Goal: Information Seeking & Learning: Learn about a topic

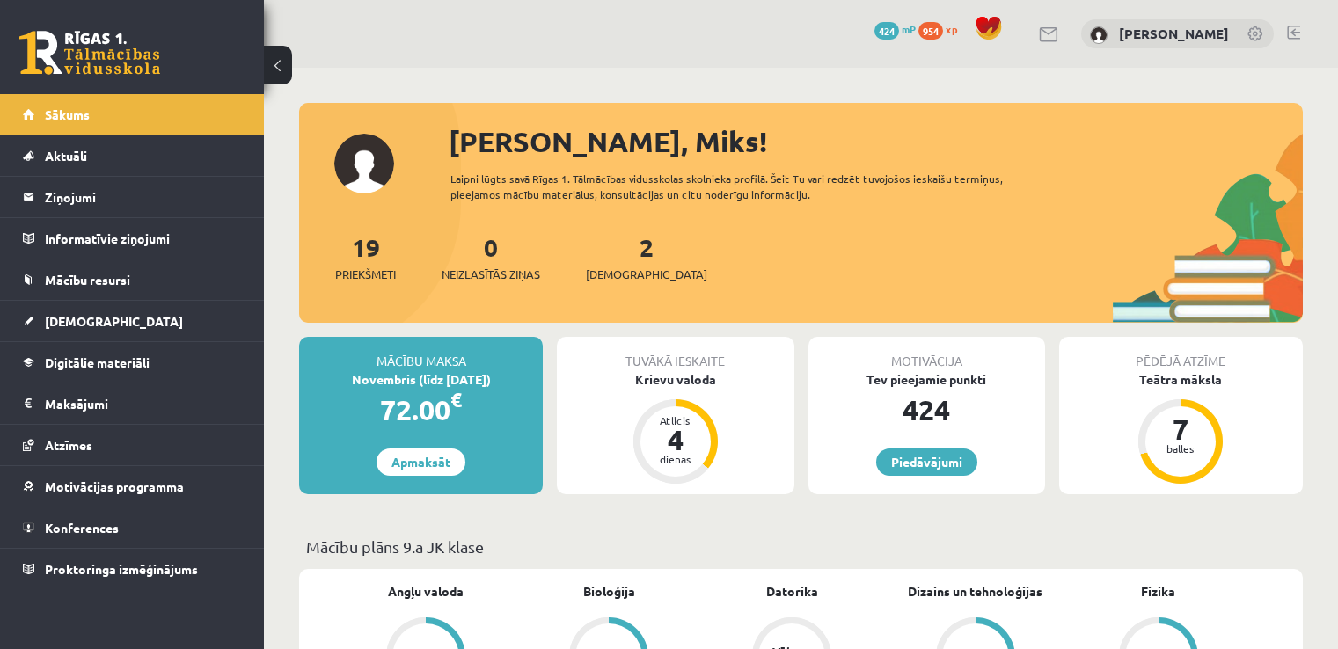
scroll to position [102, 0]
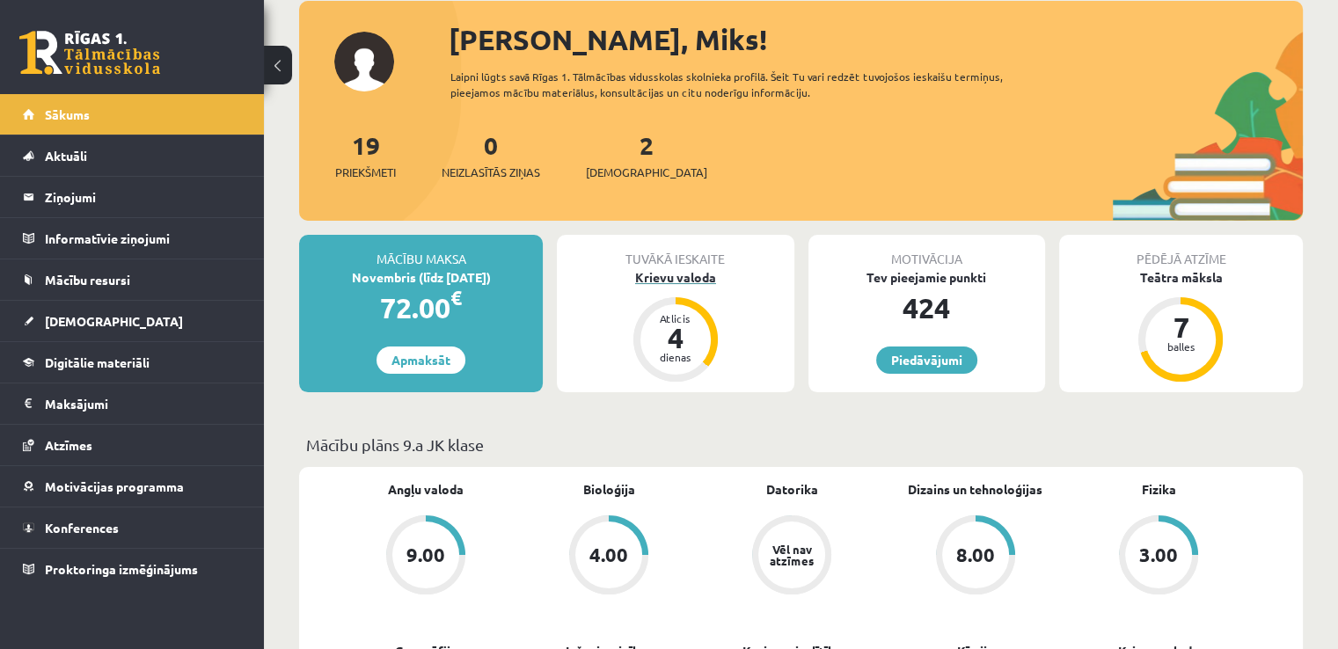
click at [687, 275] on div "Krievu valoda" at bounding box center [675, 277] width 237 height 18
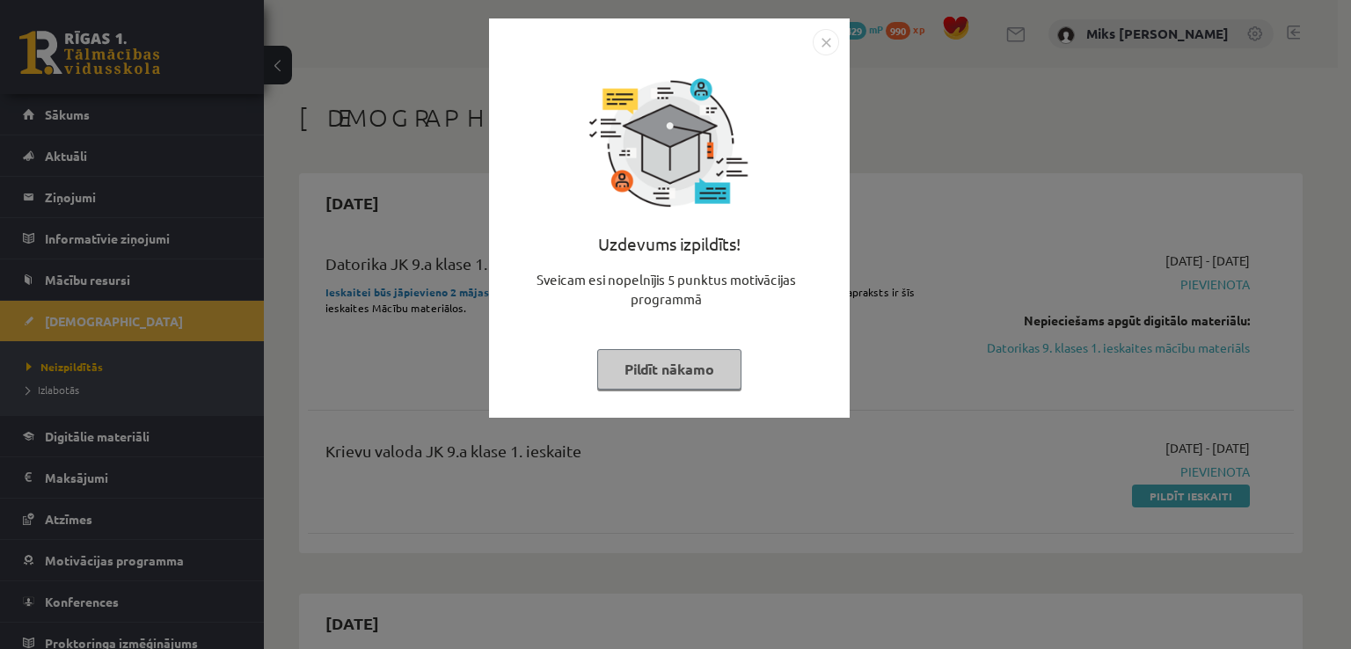
click at [700, 361] on button "Pildīt nākamo" at bounding box center [669, 369] width 144 height 40
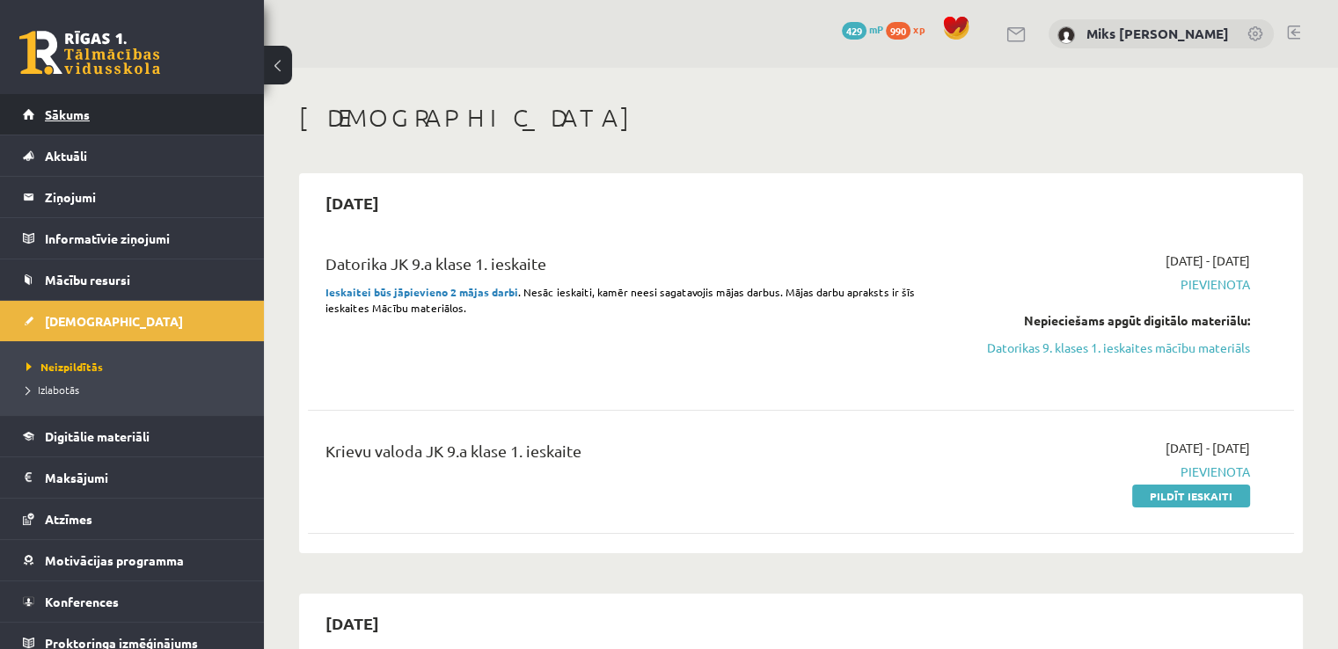
click at [199, 125] on link "Sākums" at bounding box center [132, 114] width 219 height 40
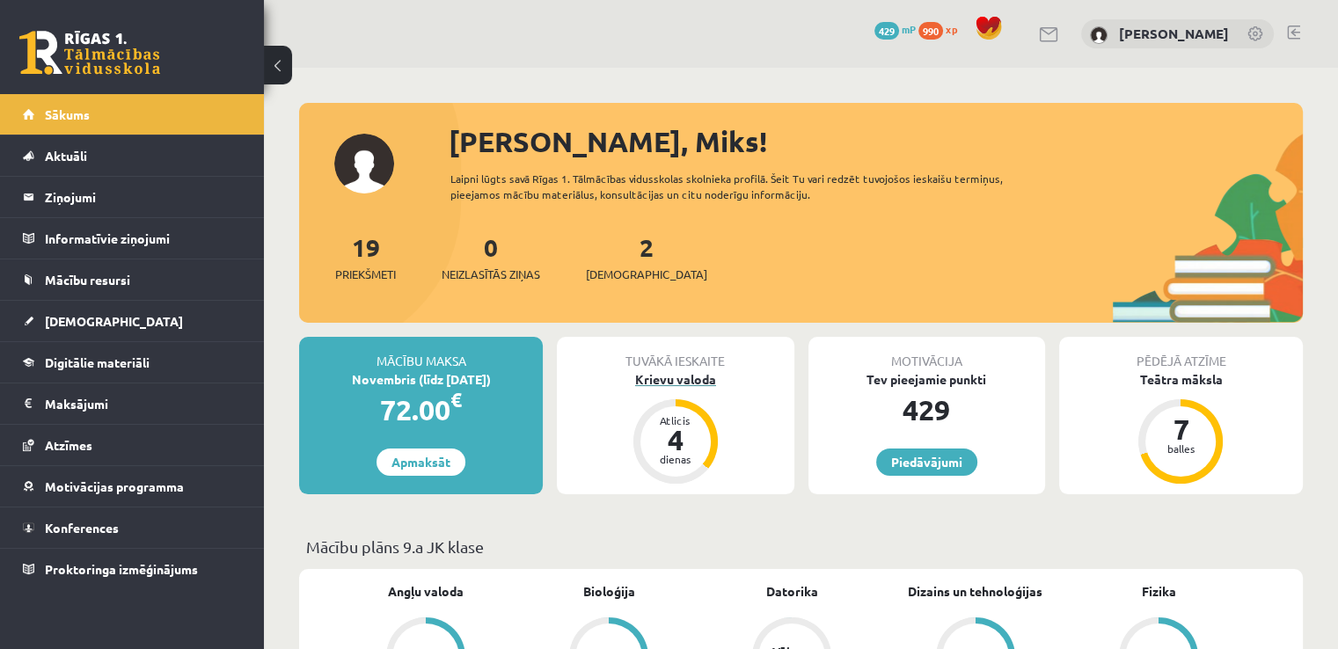
click at [700, 382] on div "Krievu valoda" at bounding box center [675, 379] width 237 height 18
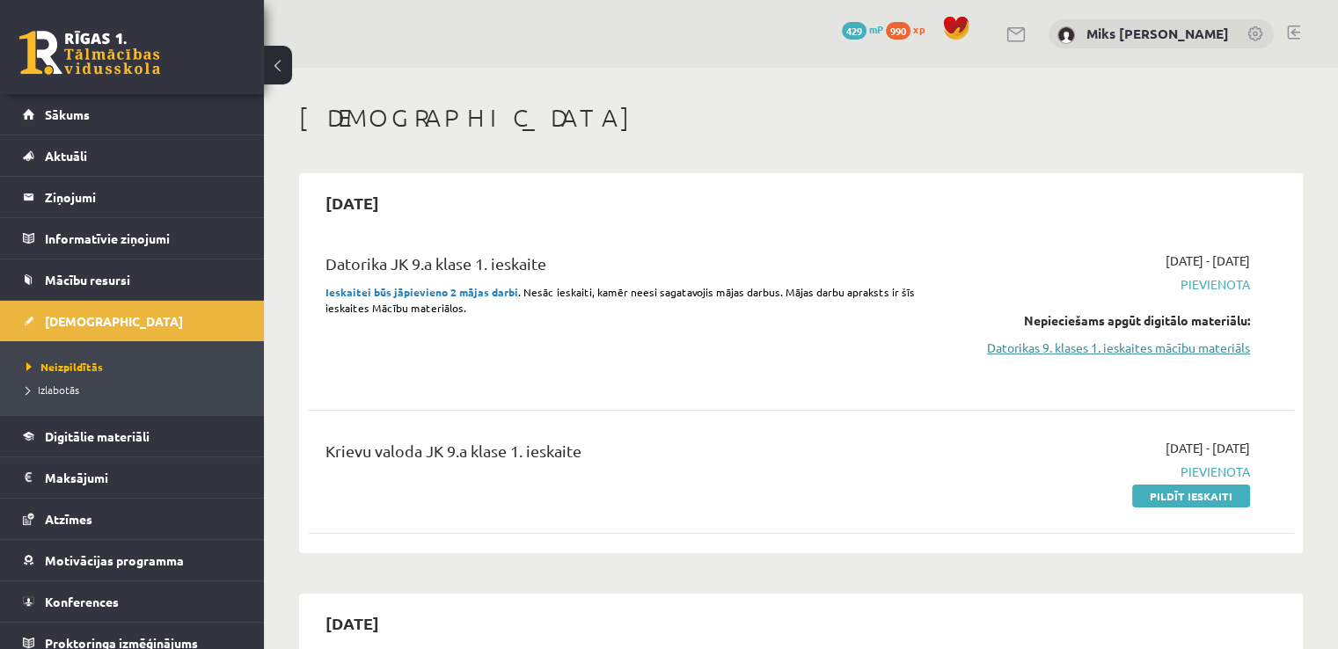
click at [1215, 354] on link "Datorikas 9. klases 1. ieskaites mācību materiāls" at bounding box center [1105, 348] width 290 height 18
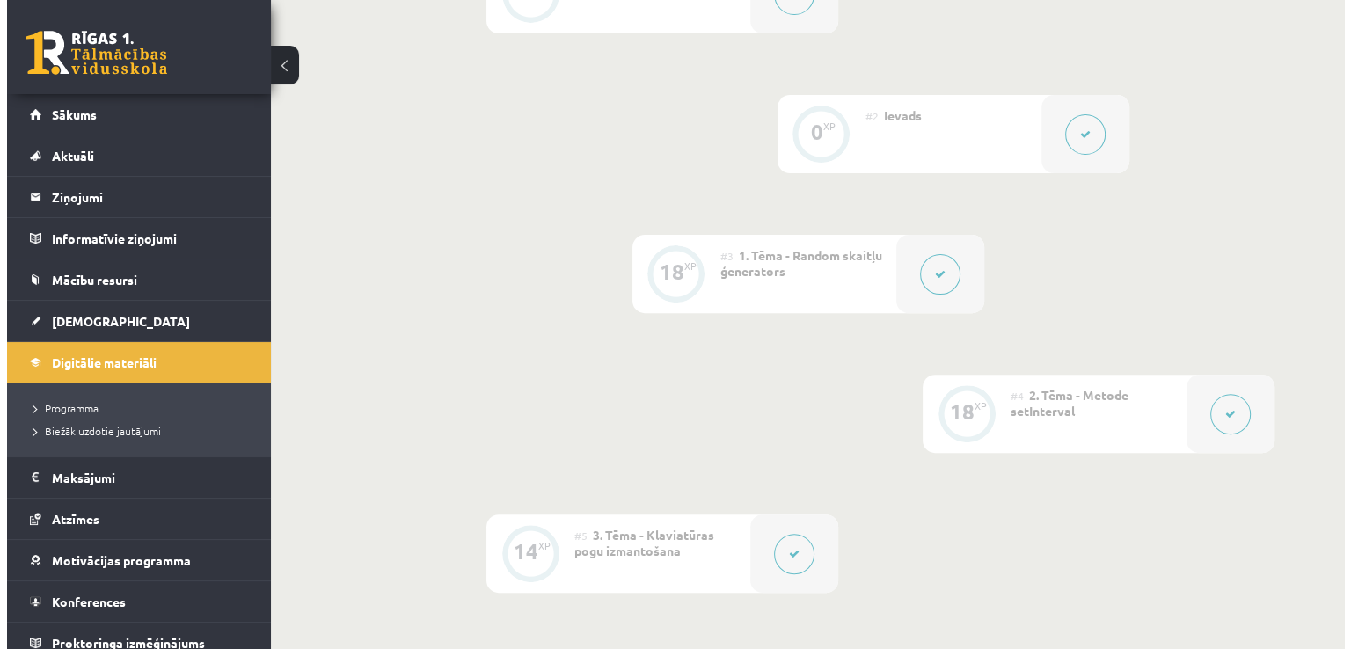
scroll to position [538, 0]
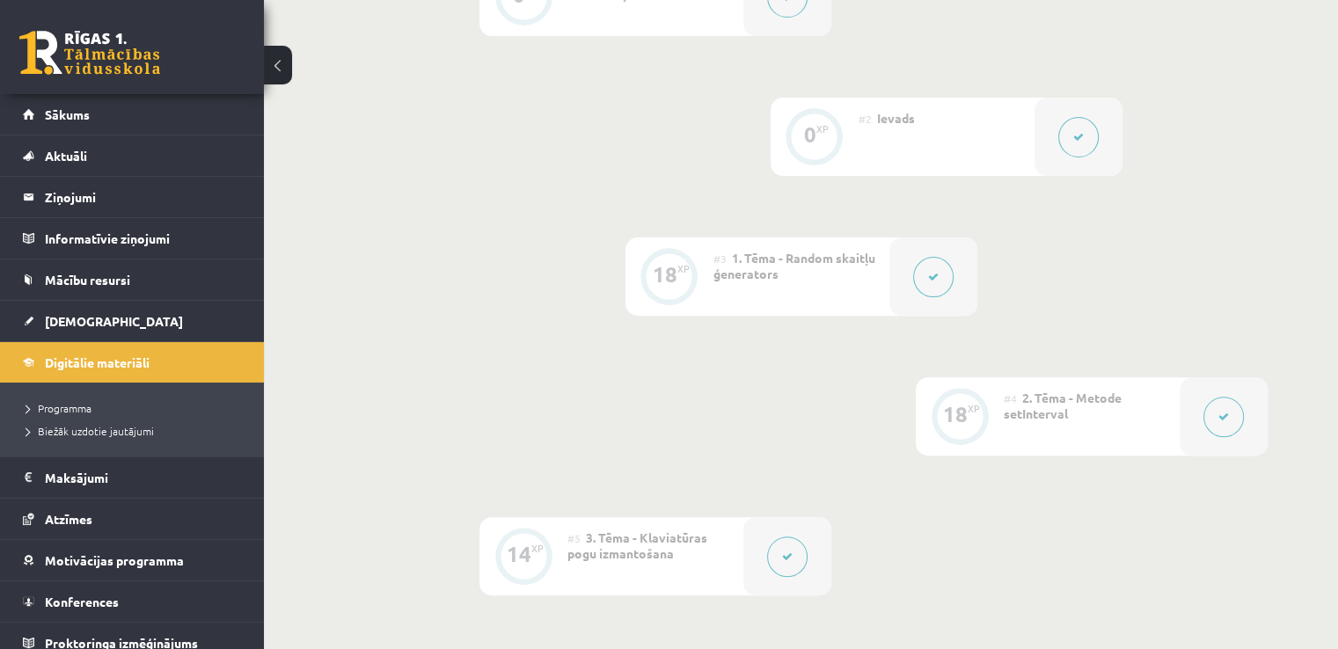
click at [1086, 157] on button at bounding box center [1078, 137] width 40 height 40
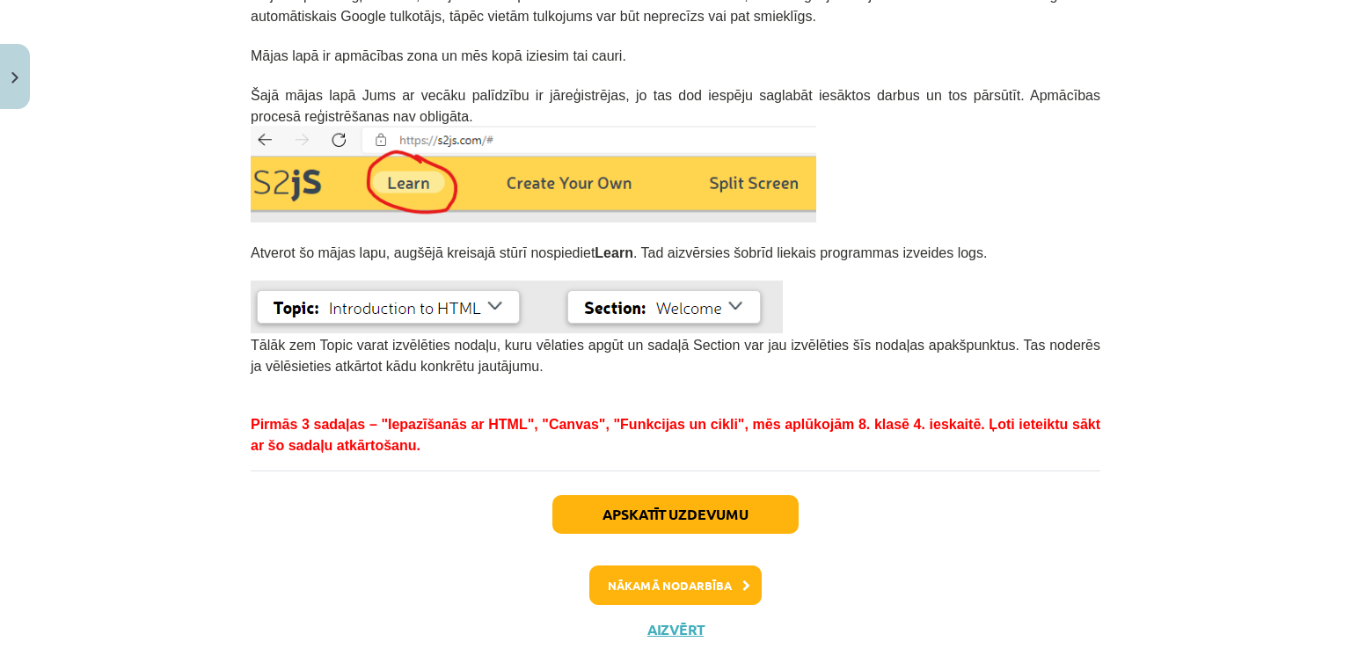
scroll to position [461, 0]
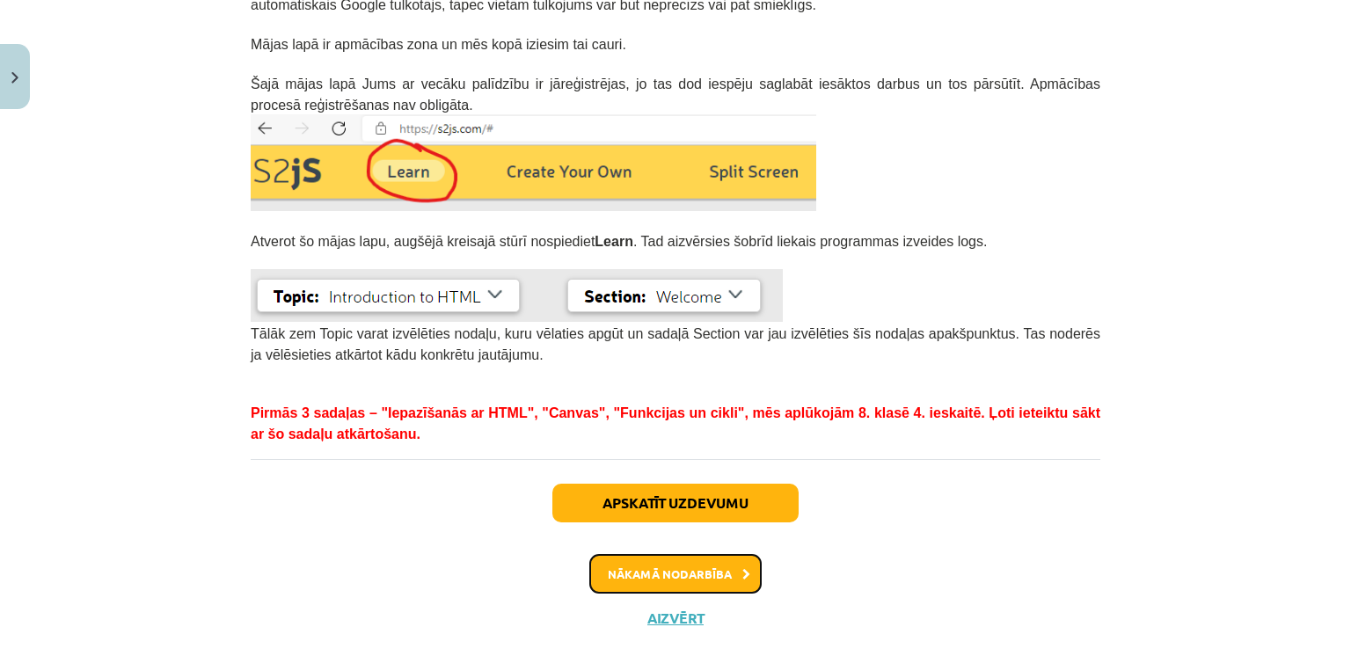
click at [736, 560] on button "Nākamā nodarbība" at bounding box center [675, 574] width 172 height 40
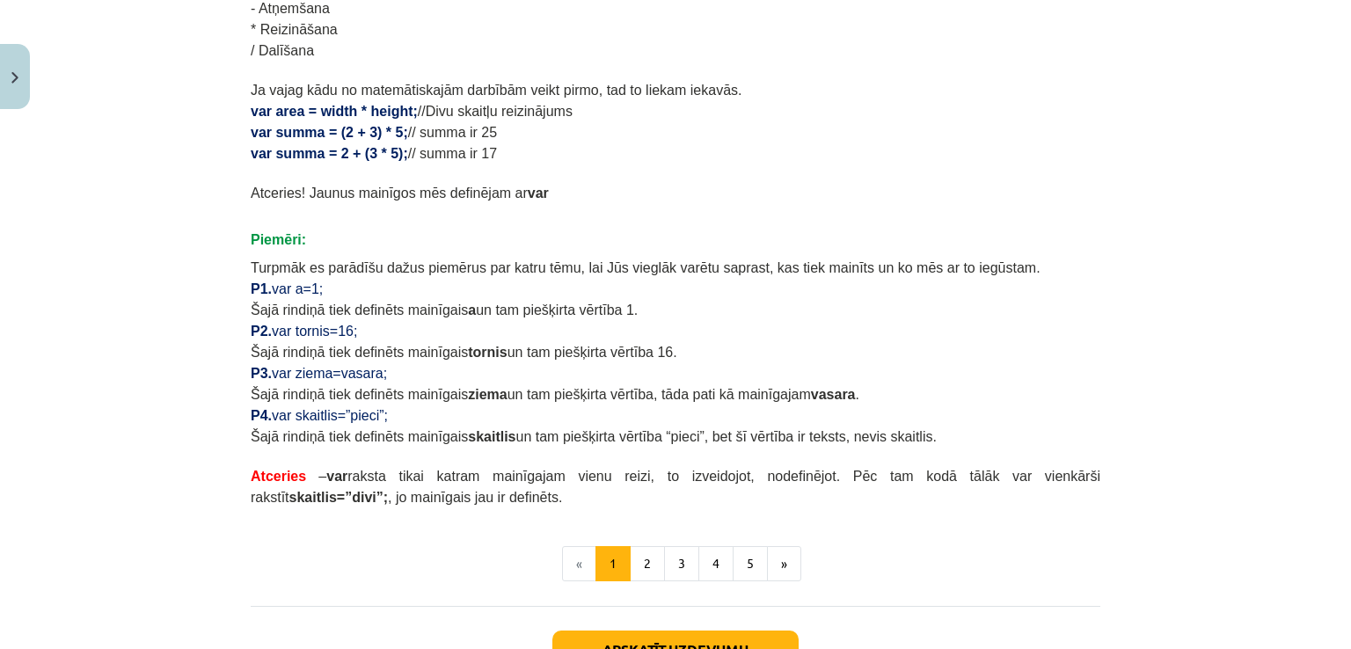
scroll to position [940, 0]
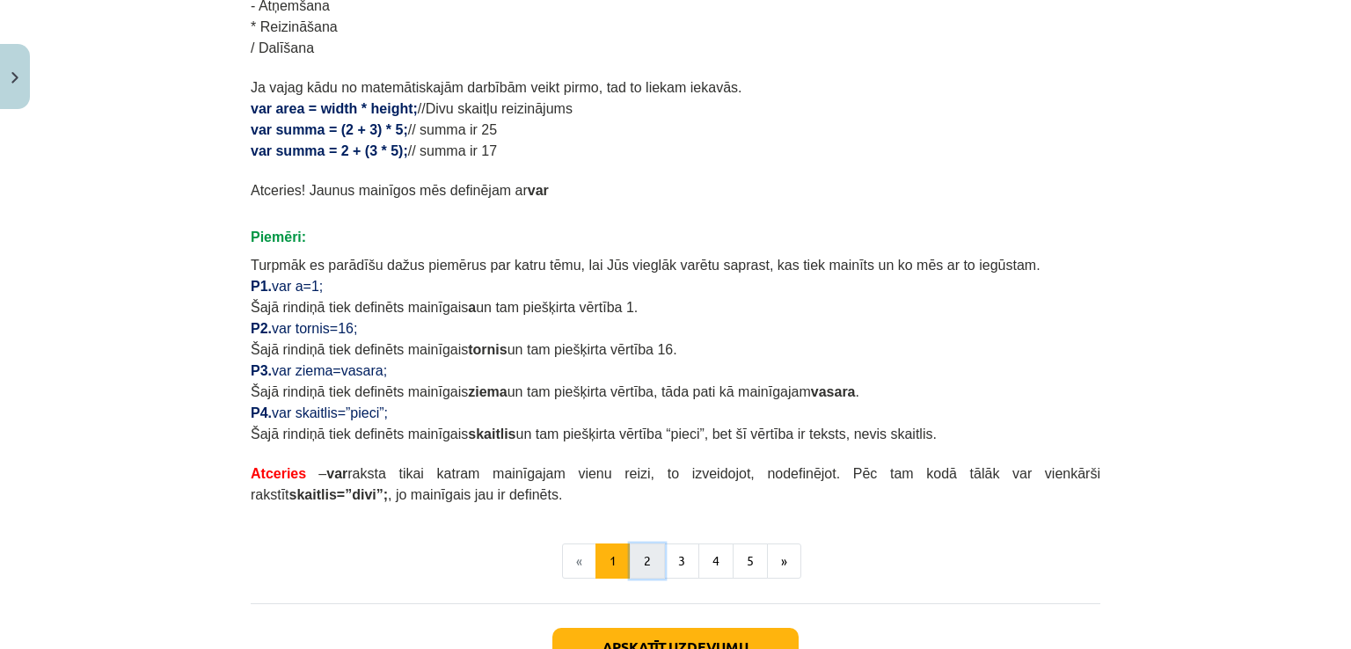
click at [637, 557] on button "2" at bounding box center [647, 561] width 35 height 35
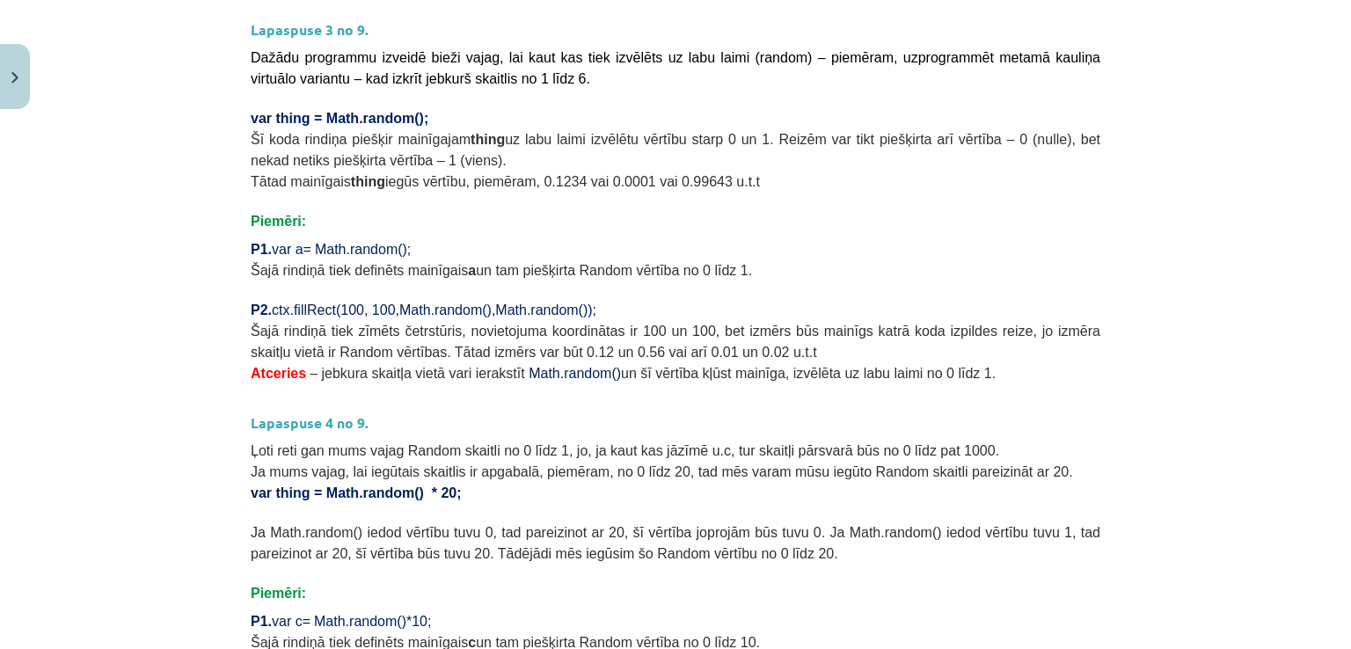
scroll to position [764, 0]
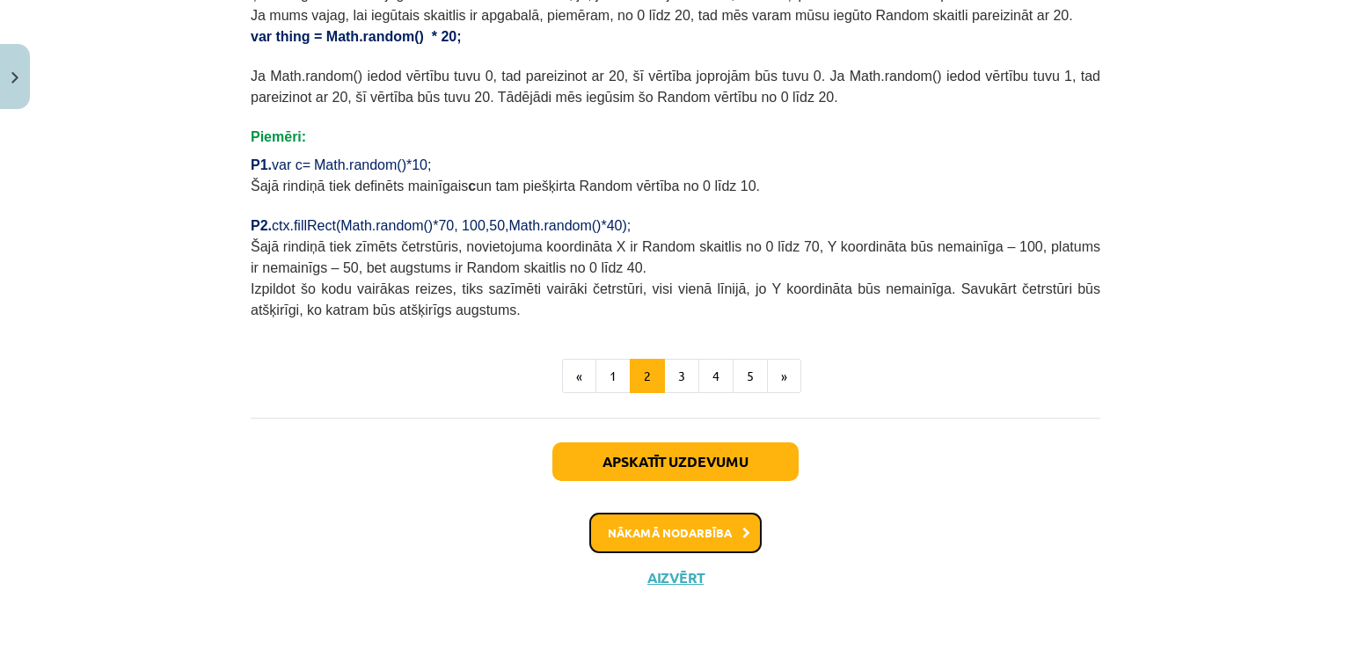
click at [684, 531] on button "Nākamā nodarbība" at bounding box center [675, 533] width 172 height 40
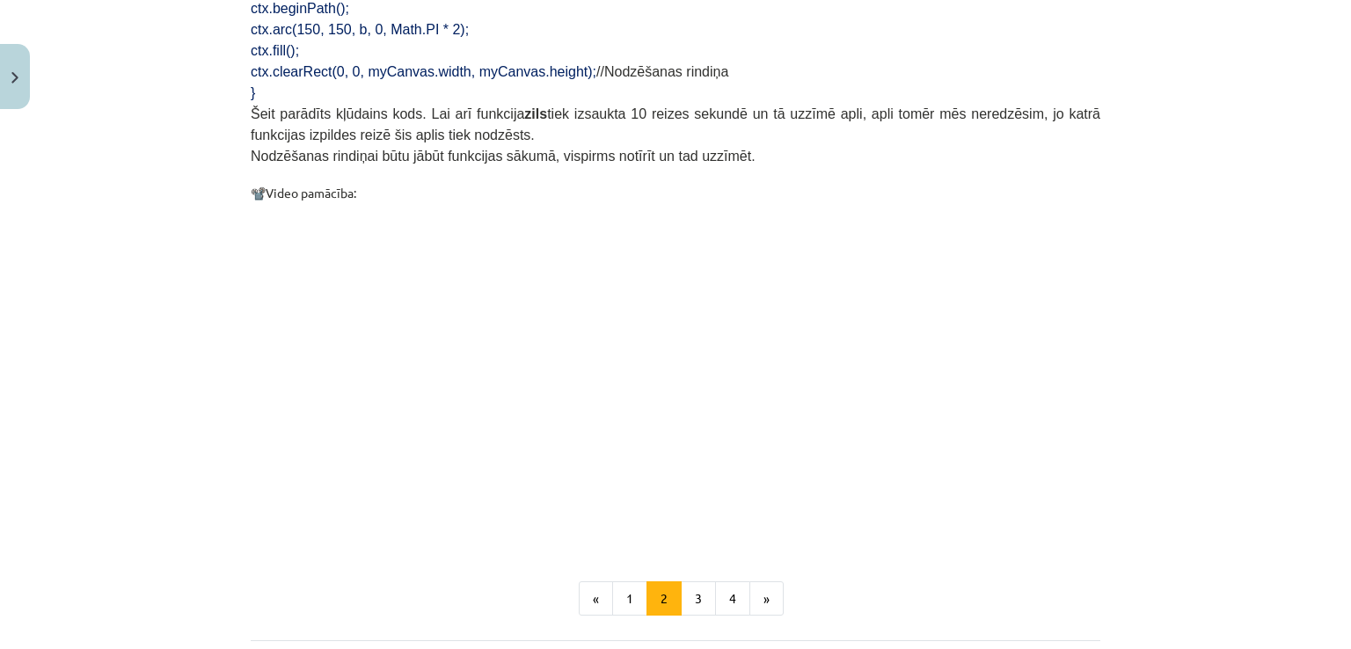
scroll to position [1650, 0]
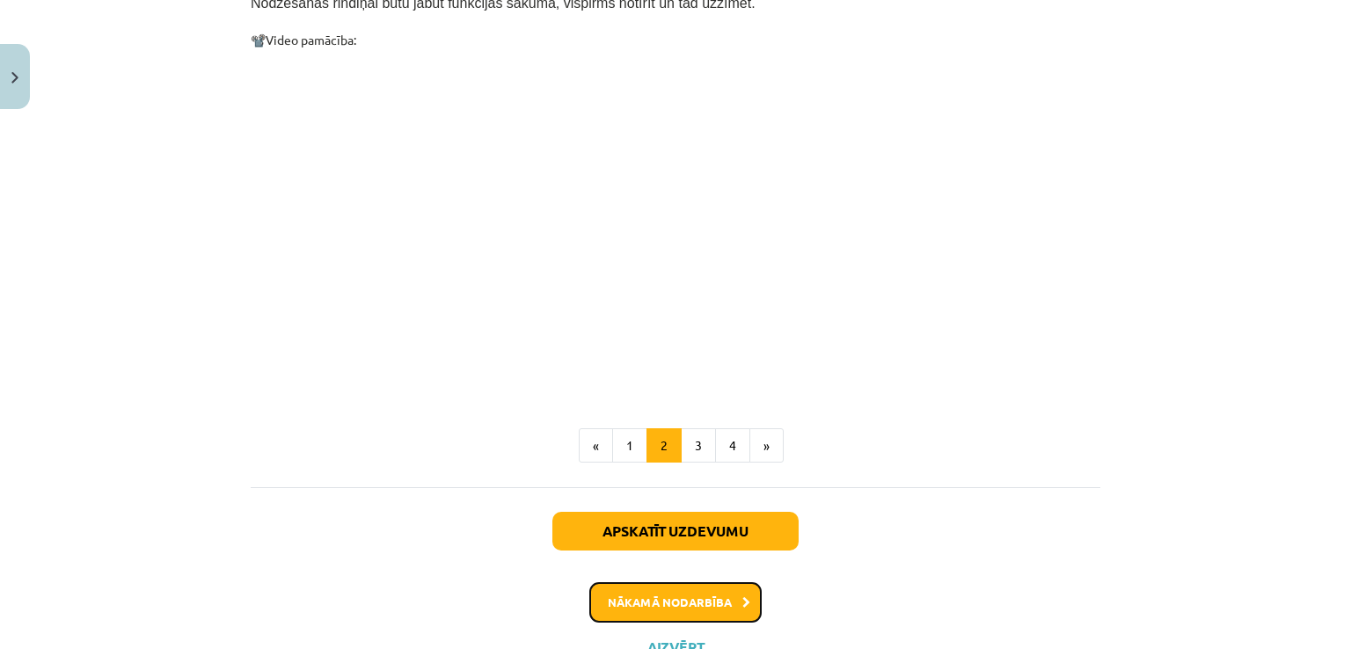
click at [700, 582] on button "Nākamā nodarbība" at bounding box center [675, 602] width 172 height 40
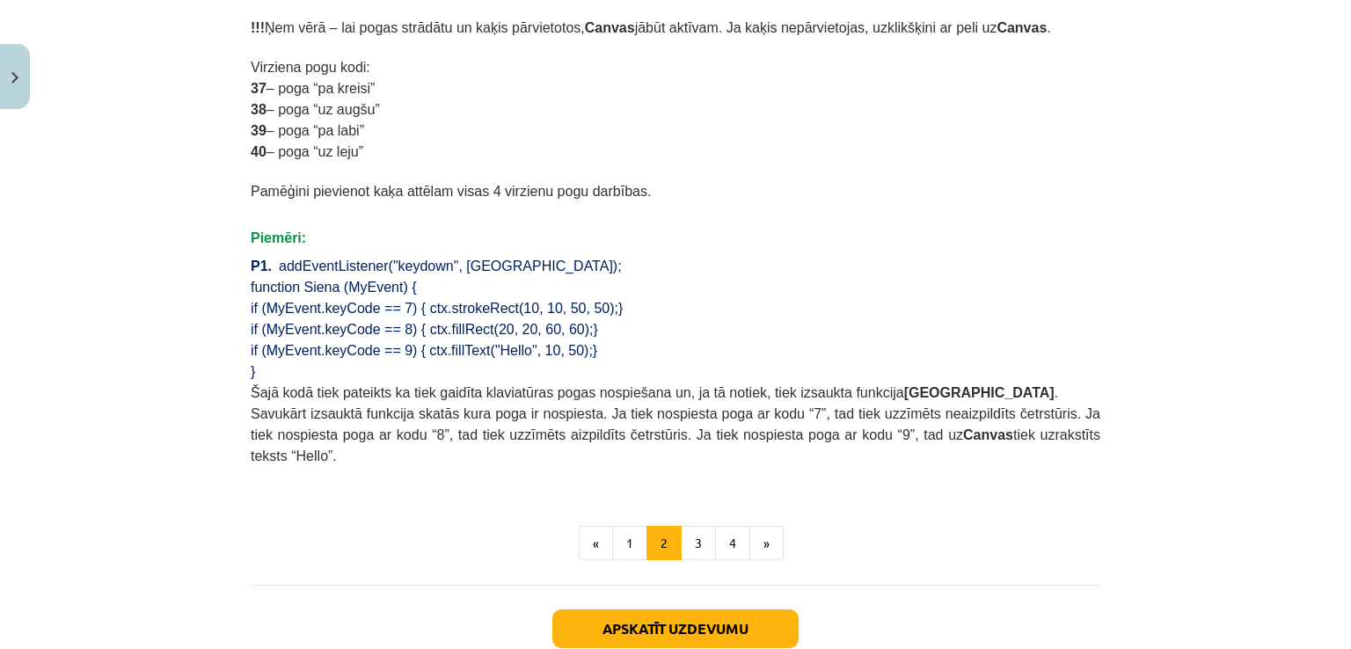
scroll to position [1119, 0]
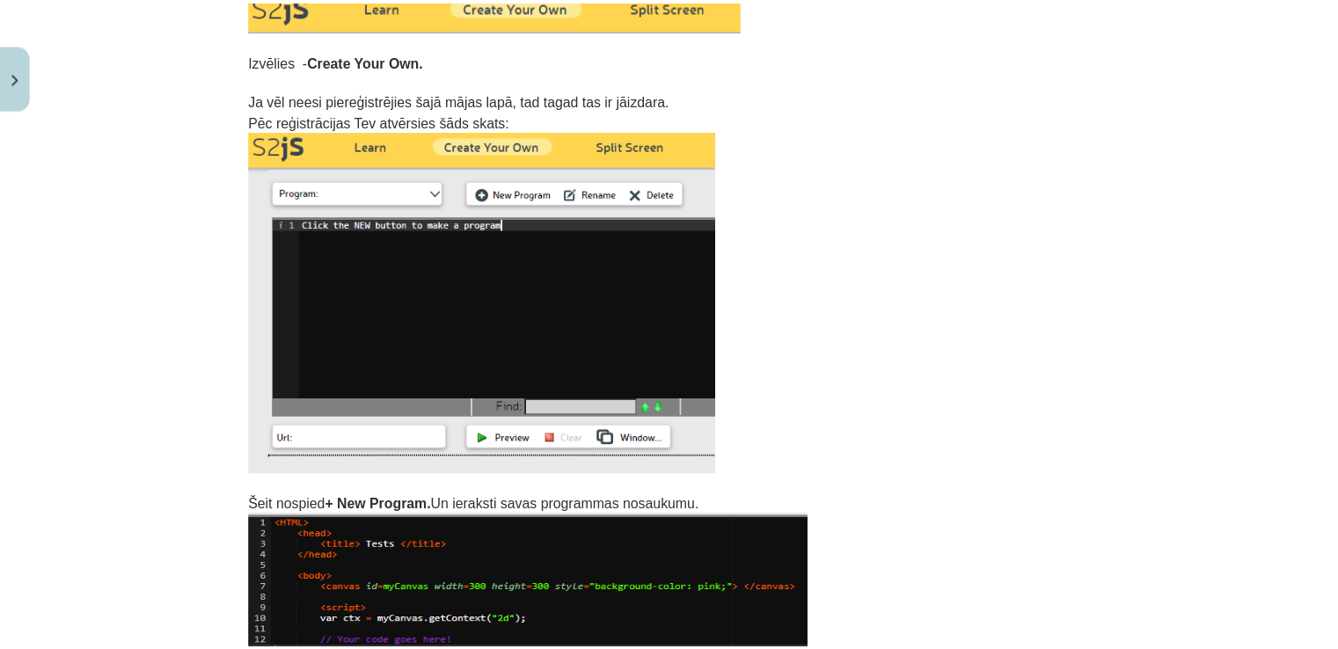
scroll to position [0, 0]
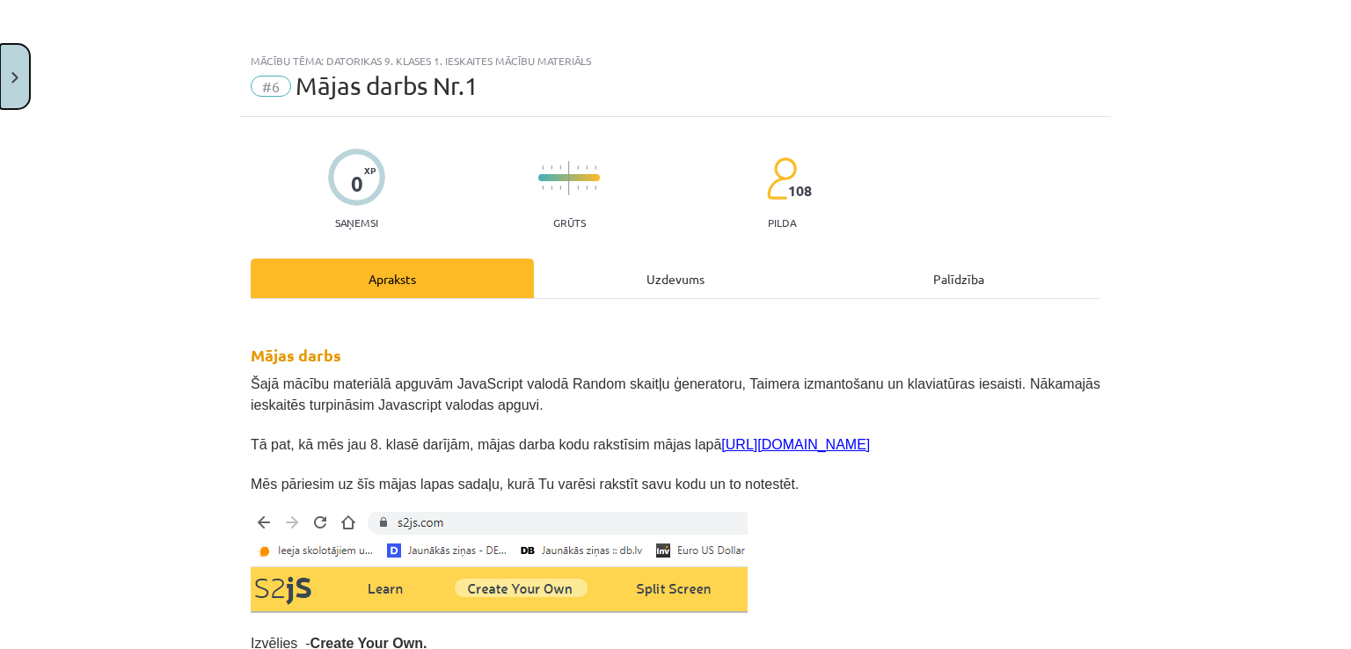
click at [15, 70] on button "Close" at bounding box center [15, 76] width 30 height 65
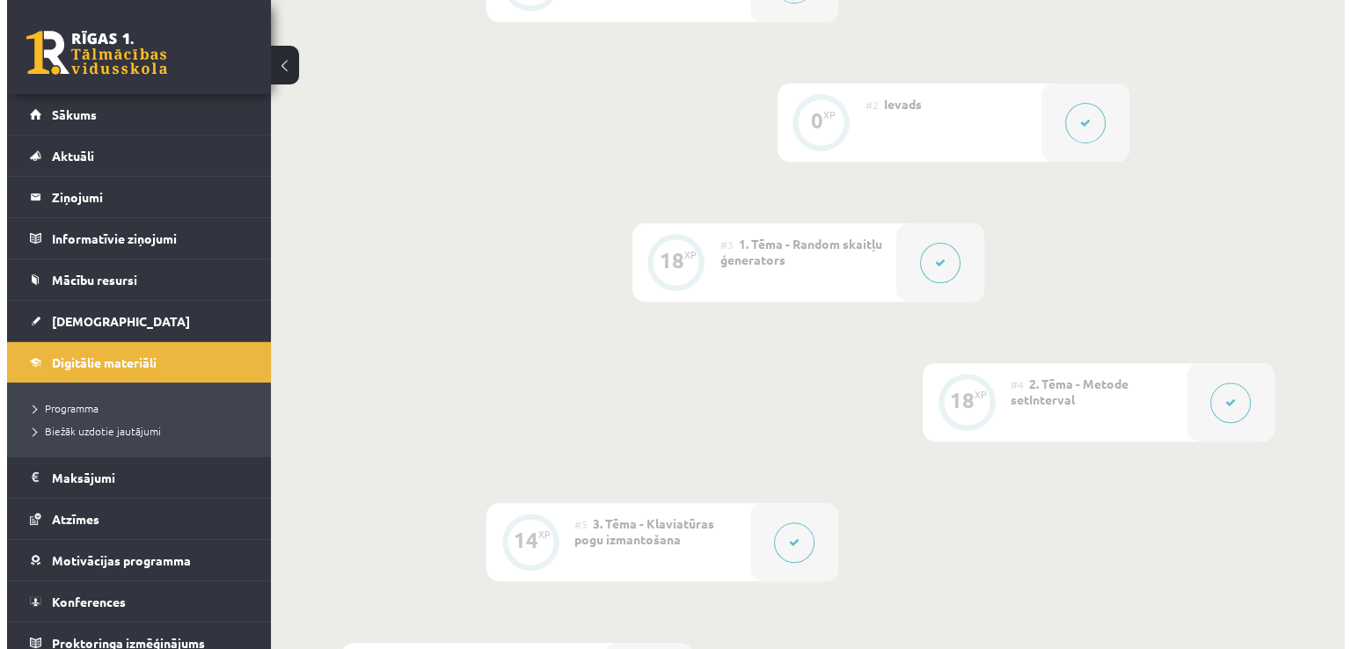
scroll to position [563, 0]
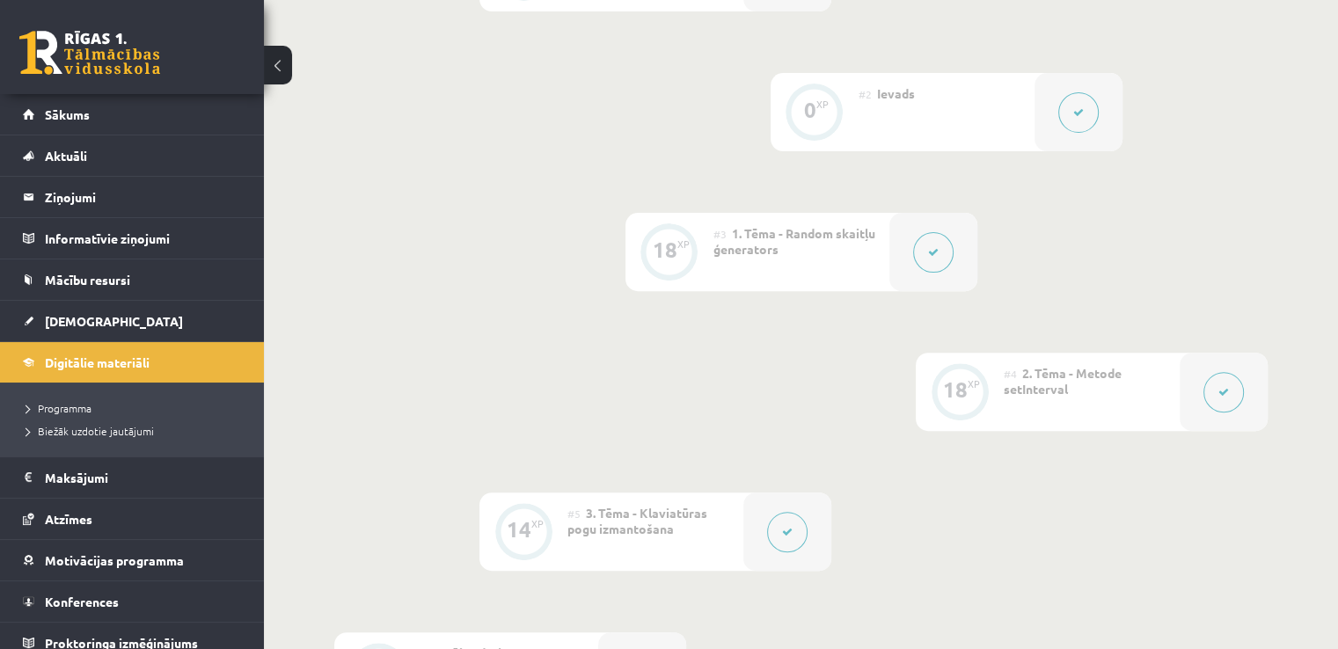
click at [967, 291] on div at bounding box center [933, 252] width 88 height 78
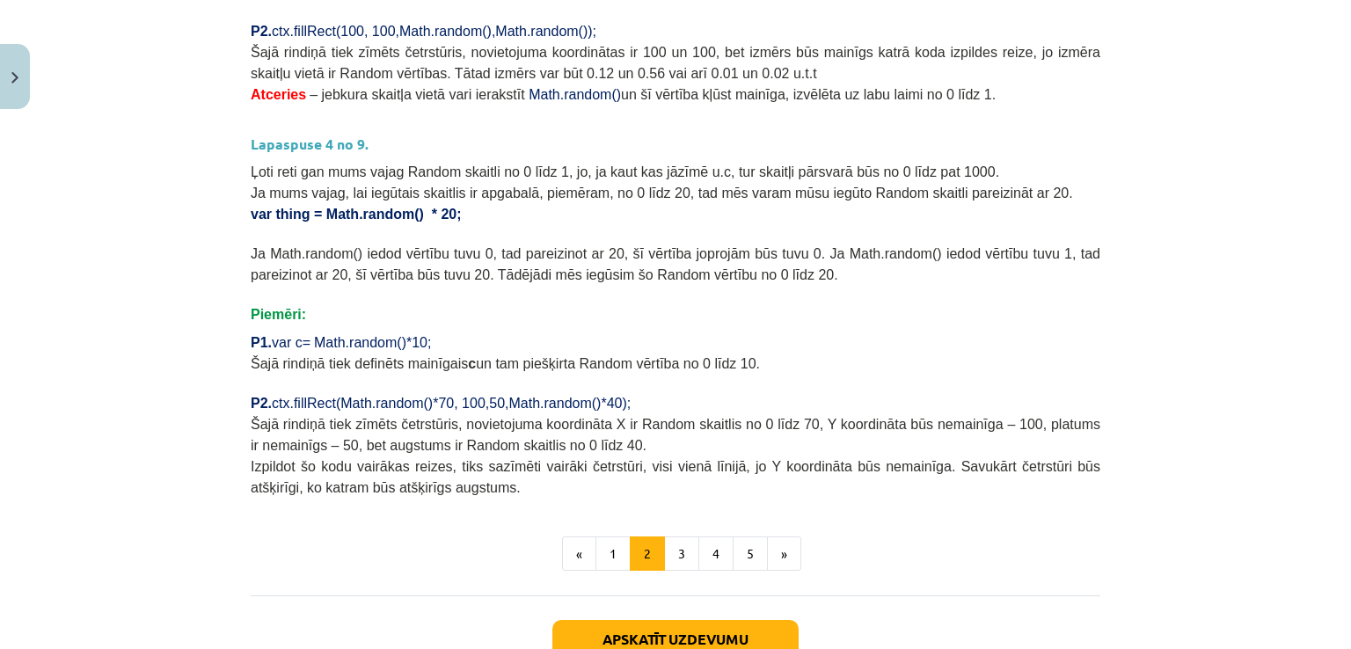
scroll to position [606, 0]
